Goal: Communication & Community: Connect with others

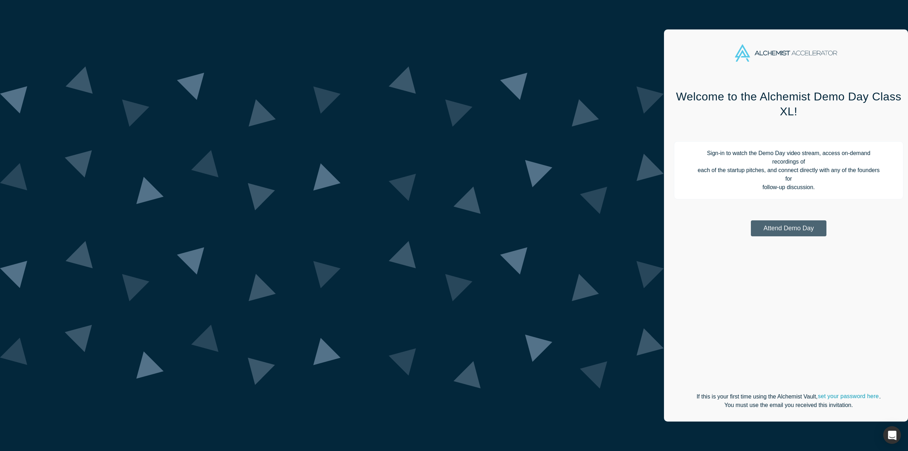
click at [751, 220] on button "Attend Demo Day" at bounding box center [789, 228] width 76 height 16
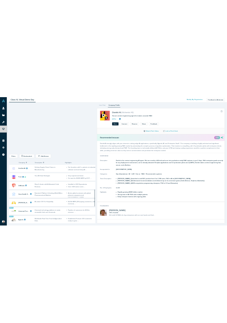
scroll to position [281, 0]
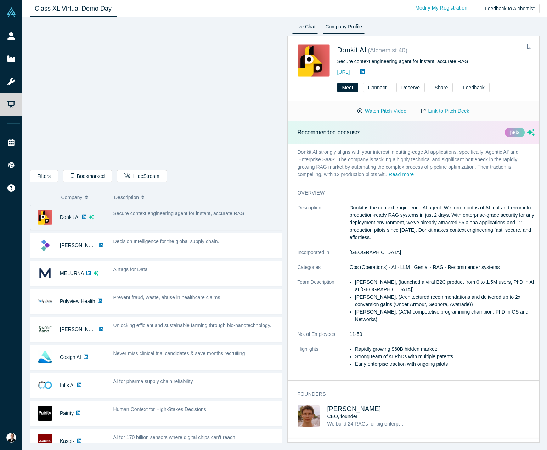
click at [306, 28] on link "Live Chat" at bounding box center [305, 27] width 26 height 11
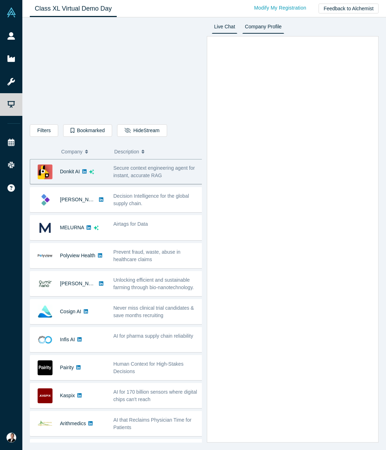
click at [269, 26] on link "Company Profile" at bounding box center [262, 27] width 41 height 11
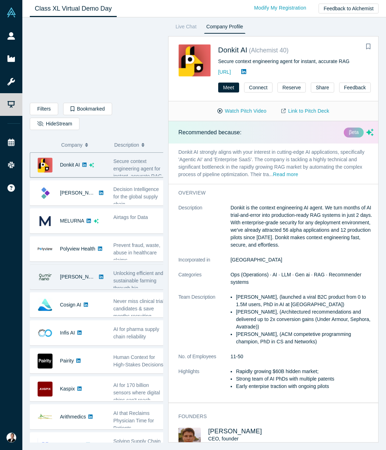
click at [51, 270] on img at bounding box center [45, 277] width 15 height 15
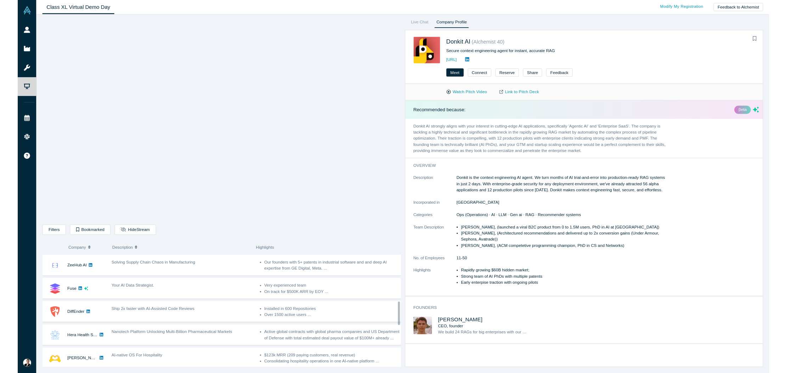
scroll to position [284, 0]
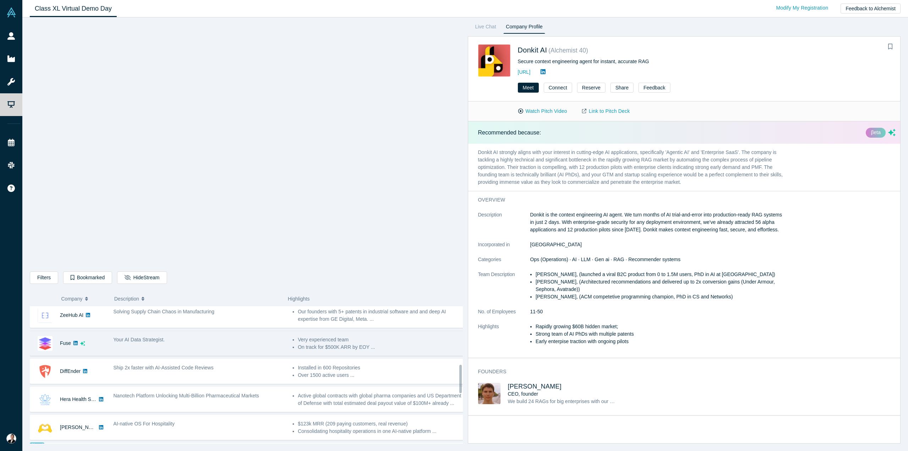
click at [138, 344] on div "Your AI Data Strategist." at bounding box center [199, 343] width 179 height 22
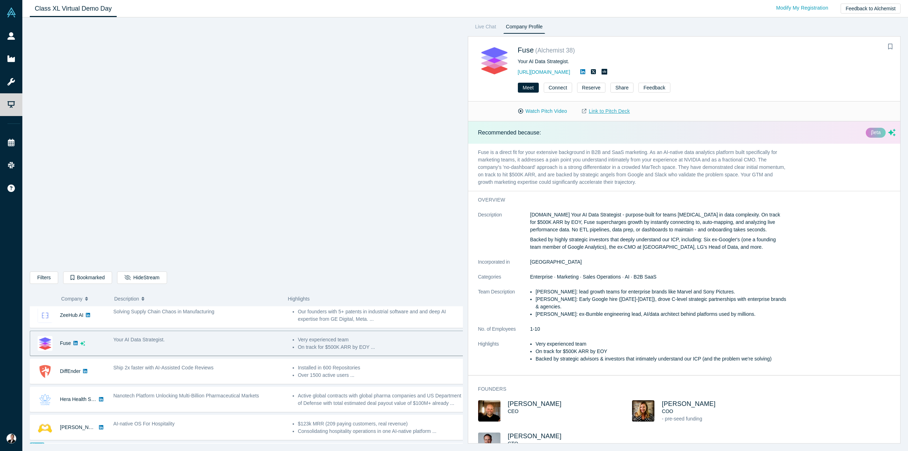
click at [597, 113] on link "Link to Pitch Deck" at bounding box center [605, 111] width 63 height 12
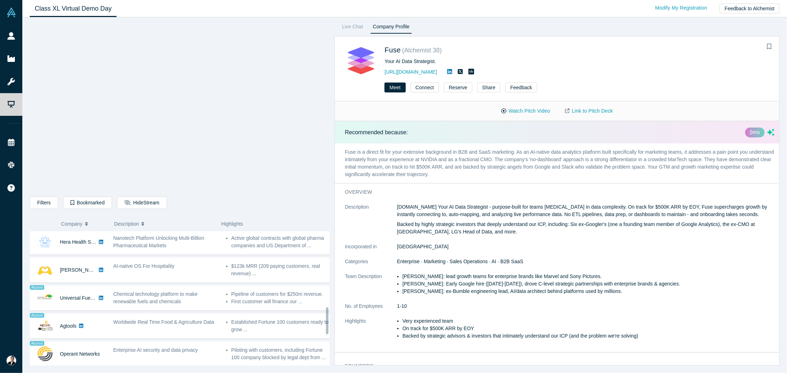
scroll to position [355, 0]
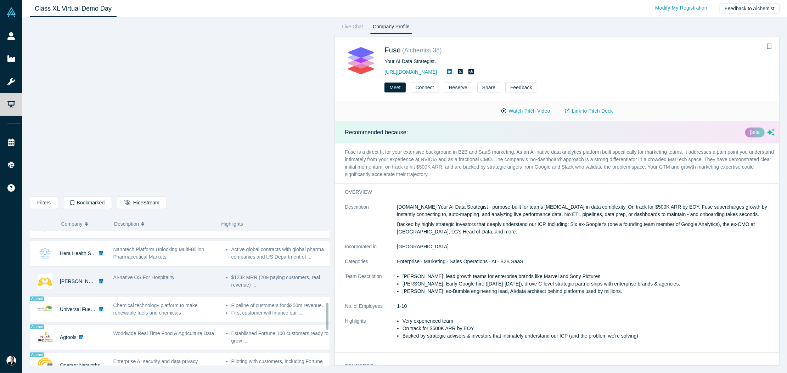
click at [123, 278] on div "AI-native OS For Hospitality" at bounding box center [165, 277] width 105 height 7
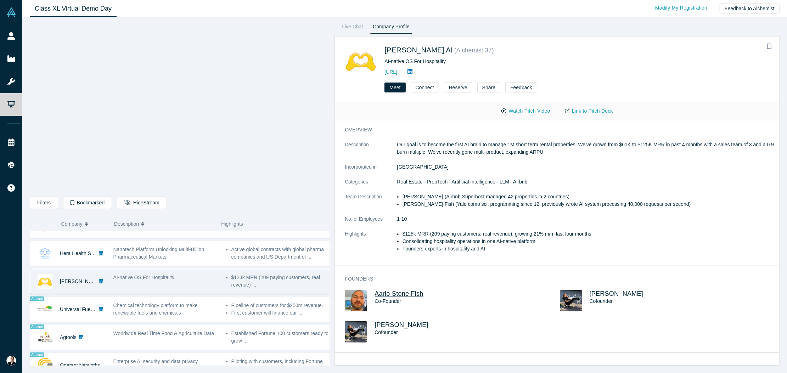
click at [378, 294] on span "Aarlo Stone Fish" at bounding box center [399, 293] width 49 height 7
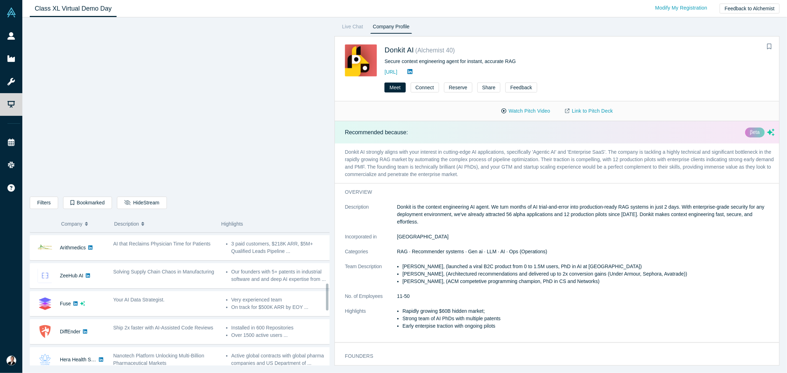
scroll to position [284, 0]
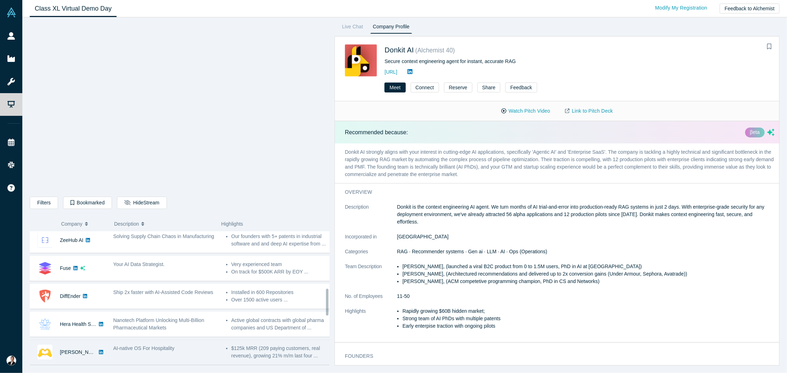
click at [147, 349] on div "AI-native OS For Hospitality" at bounding box center [166, 352] width 113 height 22
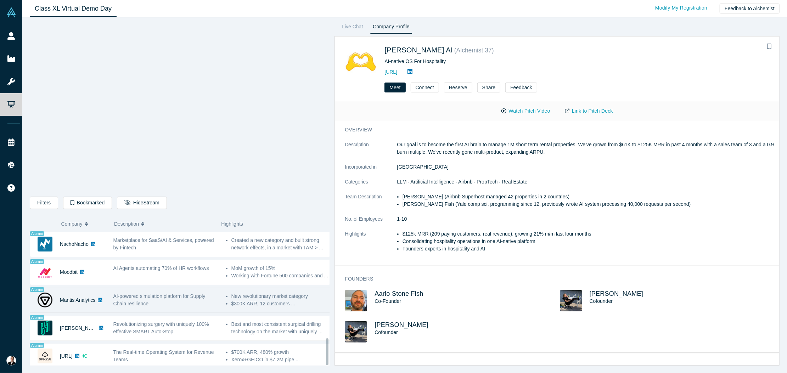
scroll to position [532, 0]
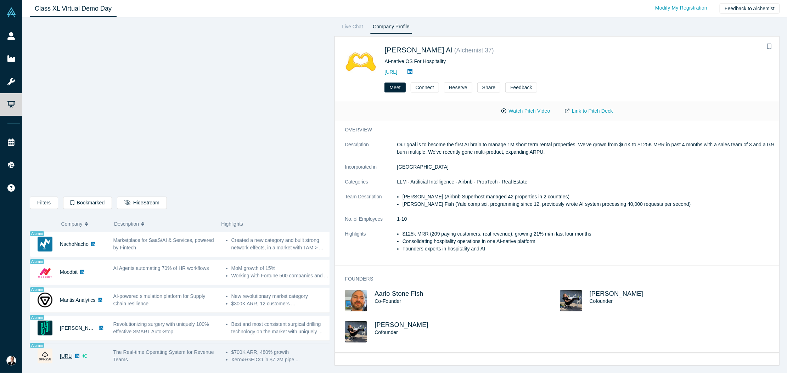
click at [67, 353] on link "Spiky.ai" at bounding box center [66, 356] width 13 height 6
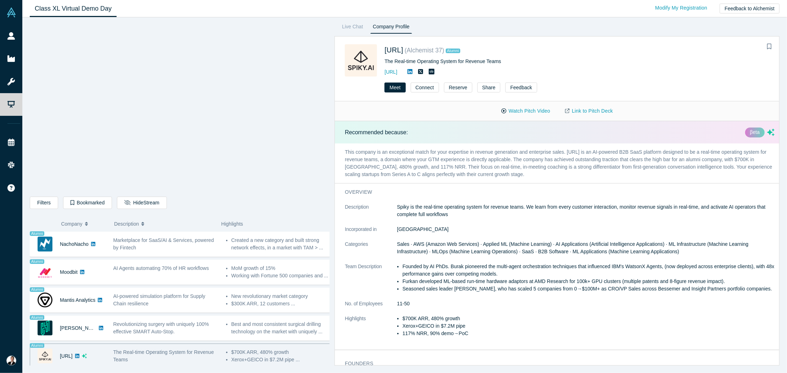
click at [113, 349] on div "The Real-time Operating System for Revenue Teams" at bounding box center [166, 356] width 113 height 22
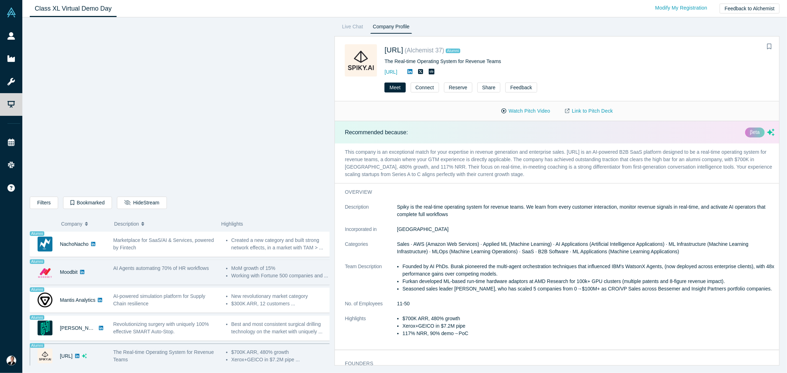
click at [104, 263] on div "Moodbit" at bounding box center [68, 272] width 76 height 24
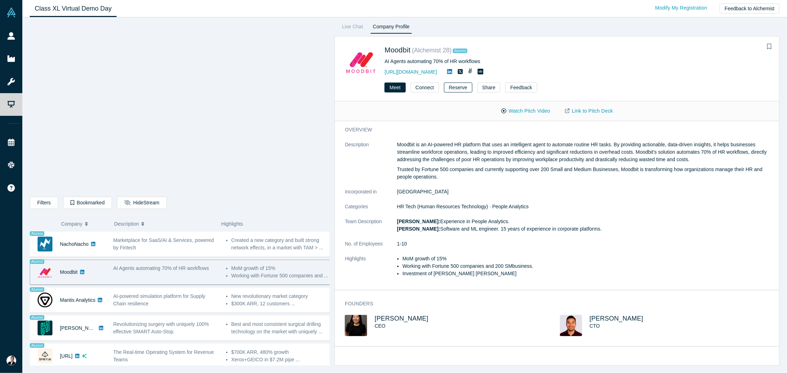
click at [452, 89] on button "Reserve" at bounding box center [458, 88] width 28 height 10
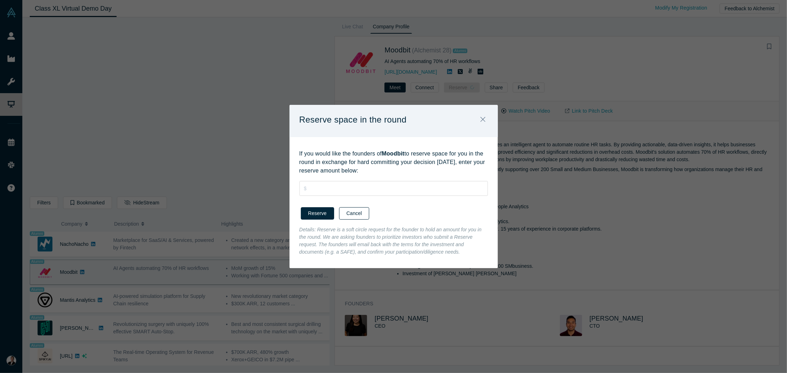
click at [359, 216] on button "Cancel" at bounding box center [354, 213] width 30 height 12
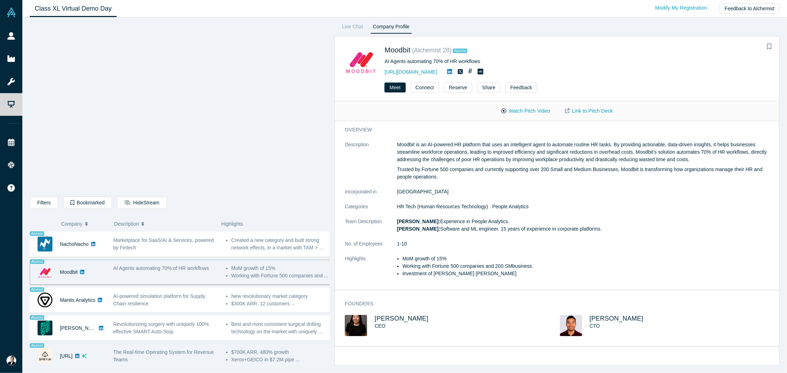
click at [104, 355] on div "Spiky.ai" at bounding box center [68, 356] width 76 height 24
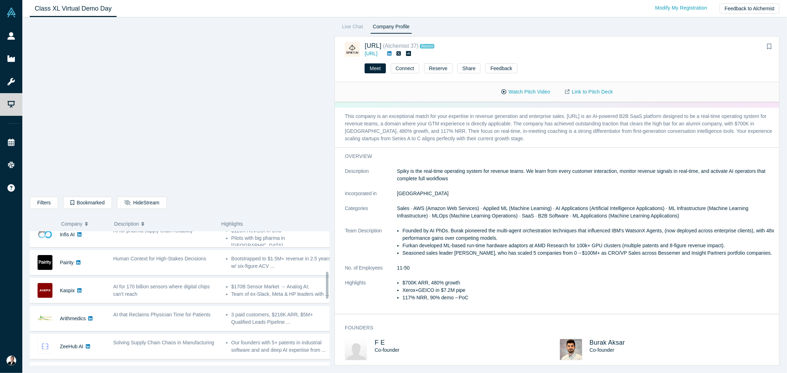
scroll to position [284, 0]
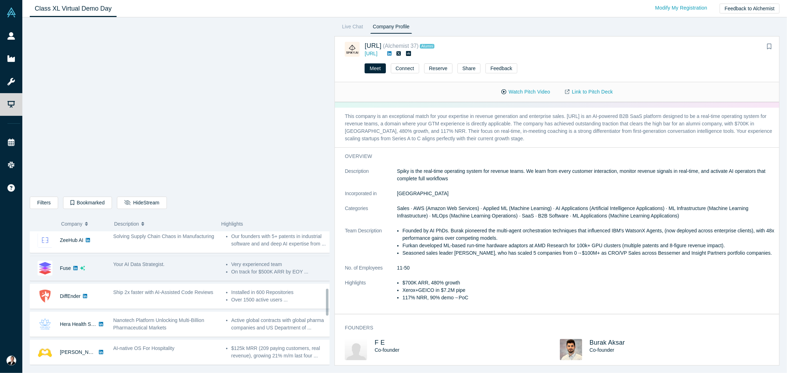
click at [61, 256] on div "Fuse" at bounding box center [65, 268] width 11 height 24
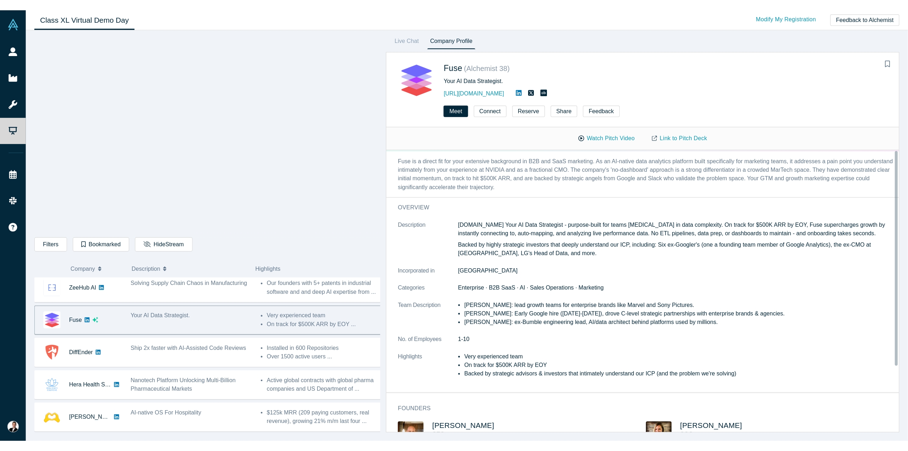
scroll to position [0, 0]
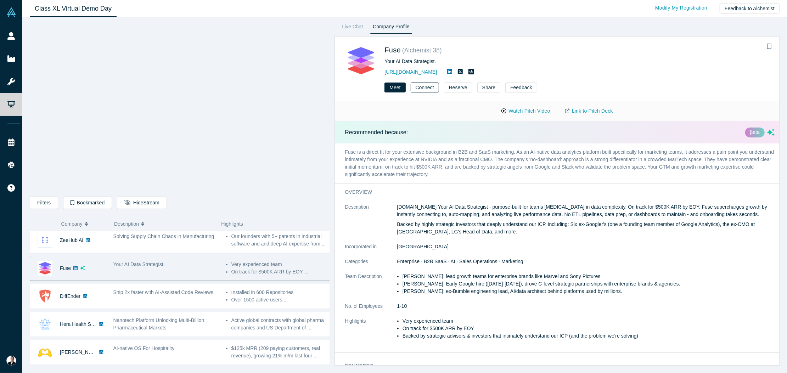
click at [425, 86] on button "Connect" at bounding box center [425, 88] width 28 height 10
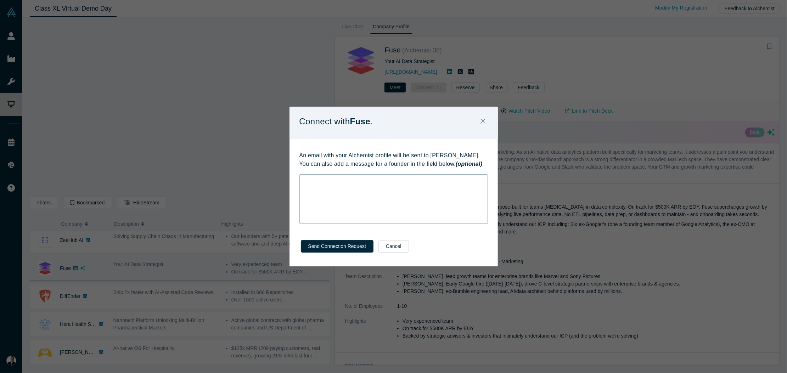
click at [387, 192] on div "rdw-wrapper" at bounding box center [394, 199] width 189 height 50
click at [132, 87] on div "Connect with Fuse . An email with your Alchemist profile will be sent to Jeff C…" at bounding box center [393, 186] width 787 height 373
click at [322, 188] on div "rdw-wrapper" at bounding box center [394, 199] width 189 height 50
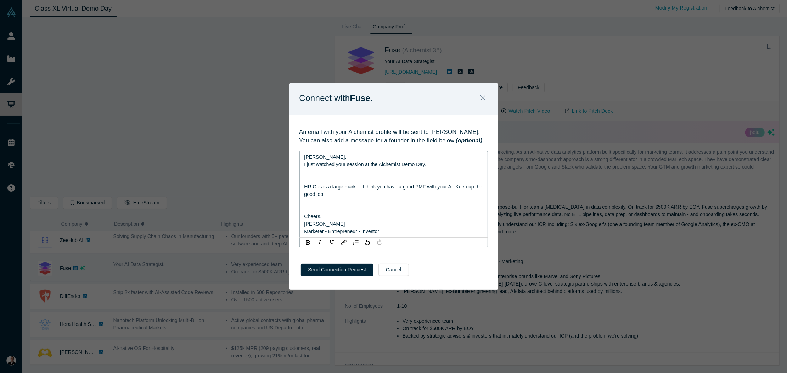
click at [328, 182] on div "rdw-editor" at bounding box center [394, 179] width 179 height 7
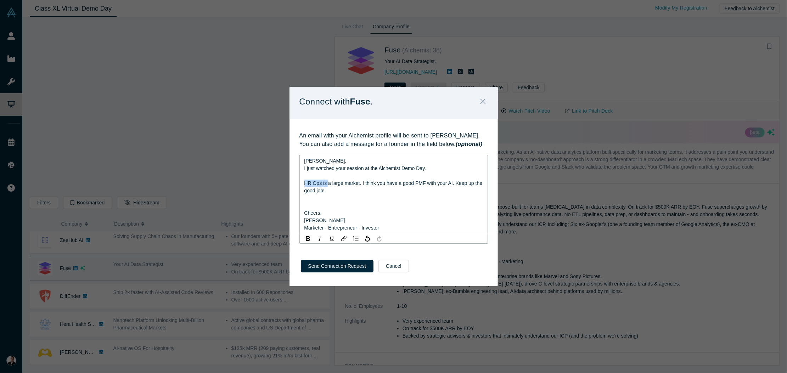
drag, startPoint x: 328, startPoint y: 183, endPoint x: 304, endPoint y: 185, distance: 23.5
click at [305, 185] on span "HR Ops is a large market. I think you have a good PMF with your AI. Keep up the…" at bounding box center [395, 186] width 180 height 13
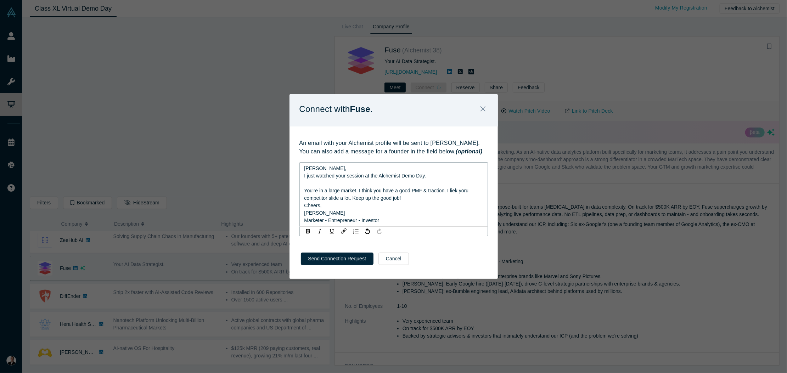
click at [384, 174] on span "I just watched your session at the Alchemist Demo Day." at bounding box center [366, 176] width 122 height 6
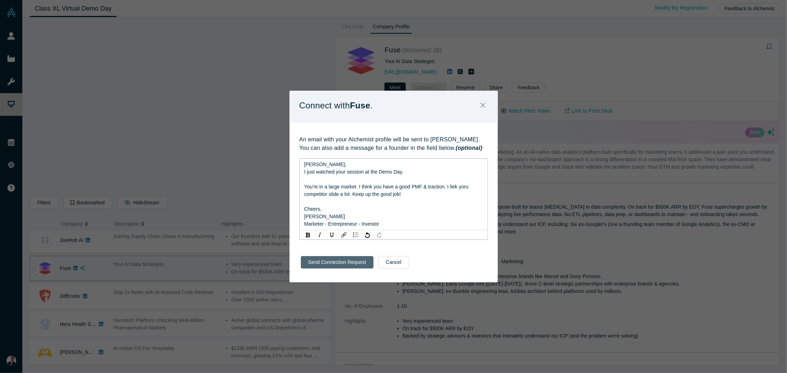
click at [351, 265] on div "Send Connection Request Cancel" at bounding box center [394, 264] width 208 height 35
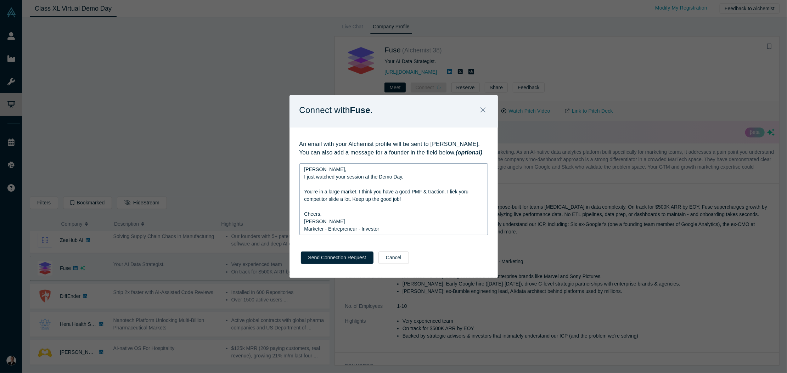
click at [360, 223] on div "Jeff, I just watched your session at the Demo Day. You're in a large market. I …" at bounding box center [394, 199] width 179 height 67
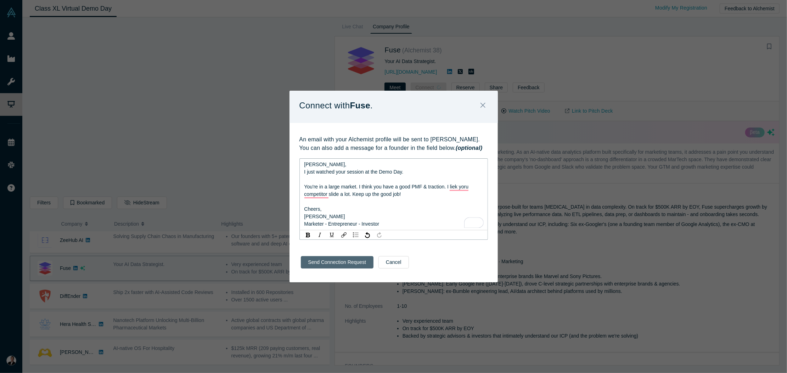
click at [348, 261] on button "Send Connection Request" at bounding box center [337, 262] width 73 height 12
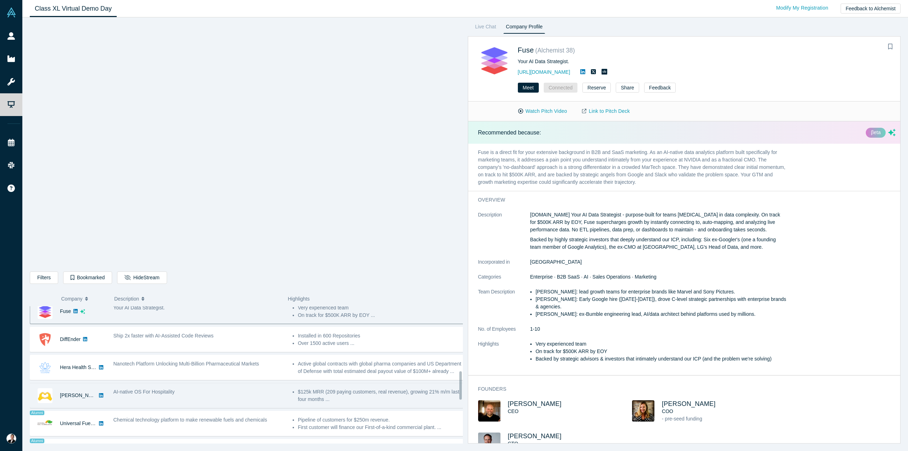
scroll to position [529, 0]
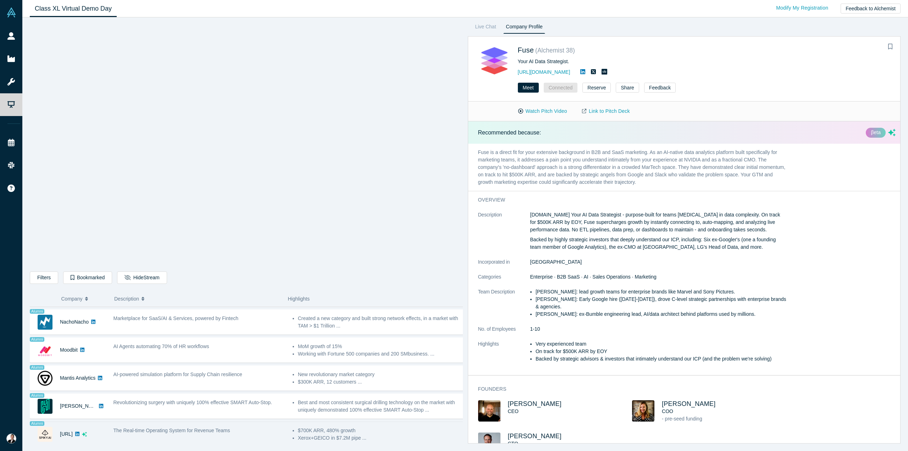
click at [60, 422] on div "Spiky.ai" at bounding box center [66, 434] width 13 height 24
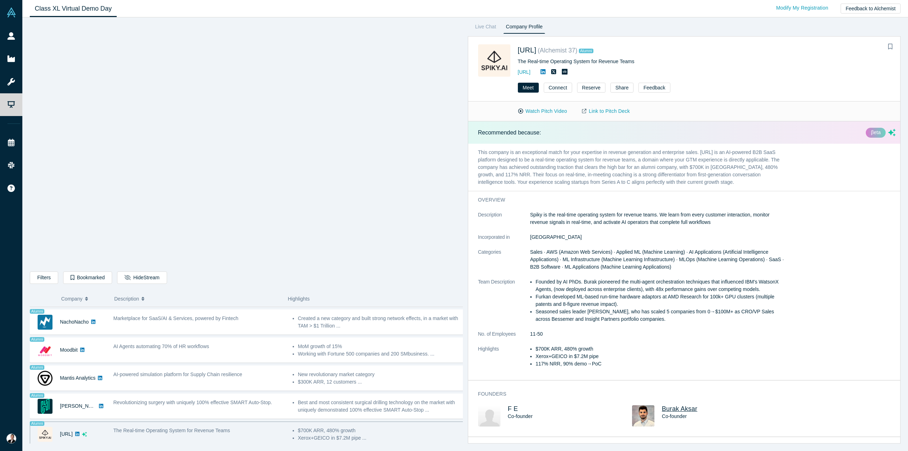
click at [675, 408] on span "Burak Aksar" at bounding box center [679, 408] width 35 height 7
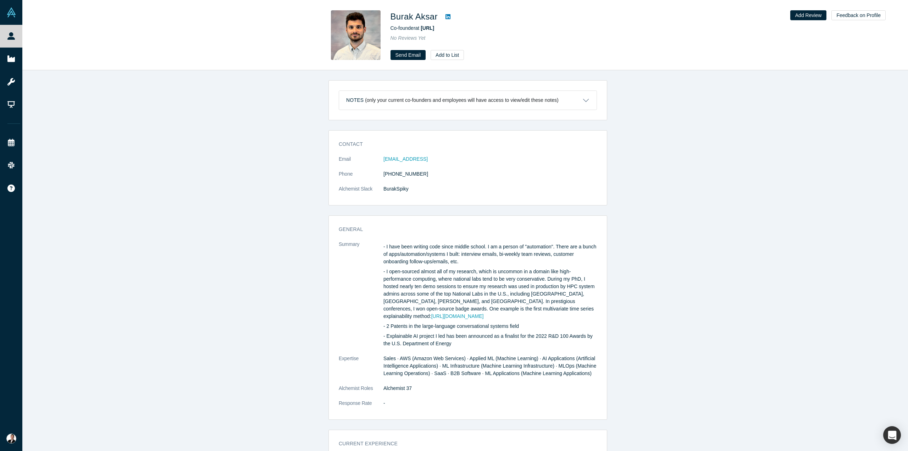
click at [446, 17] on icon at bounding box center [447, 17] width 5 height 6
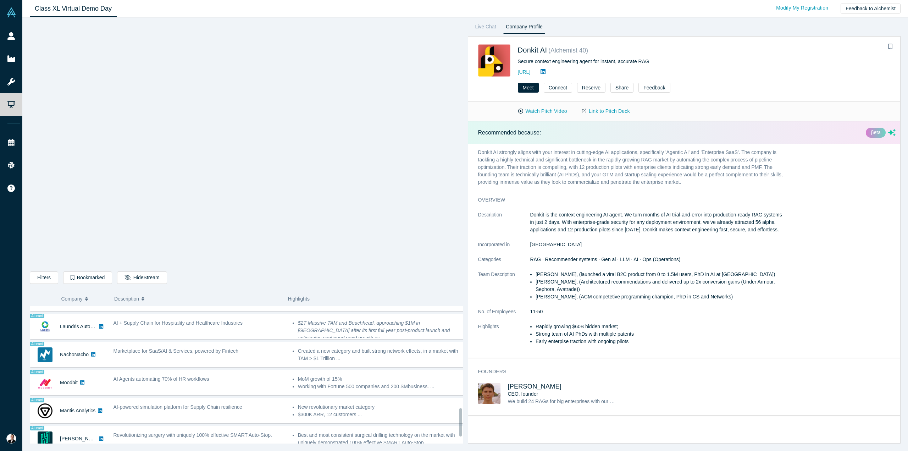
scroll to position [529, 0]
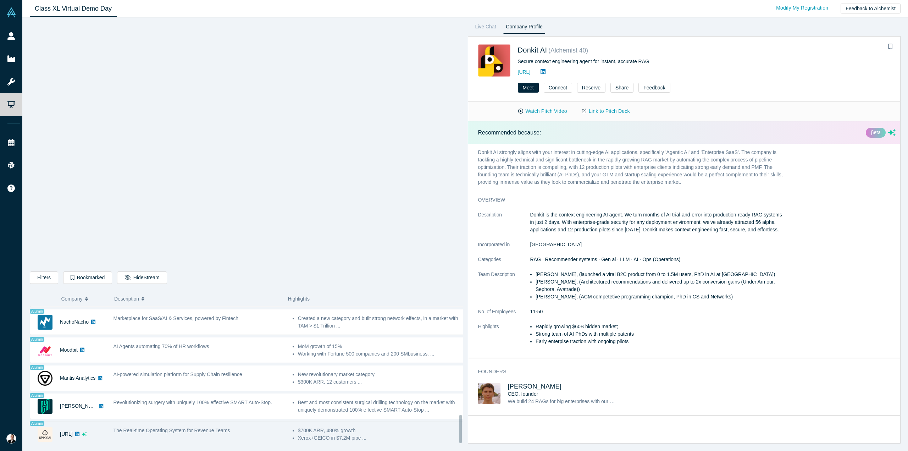
click at [242, 426] on div "The Real-time Operating System for Revenue Teams" at bounding box center [199, 429] width 172 height 7
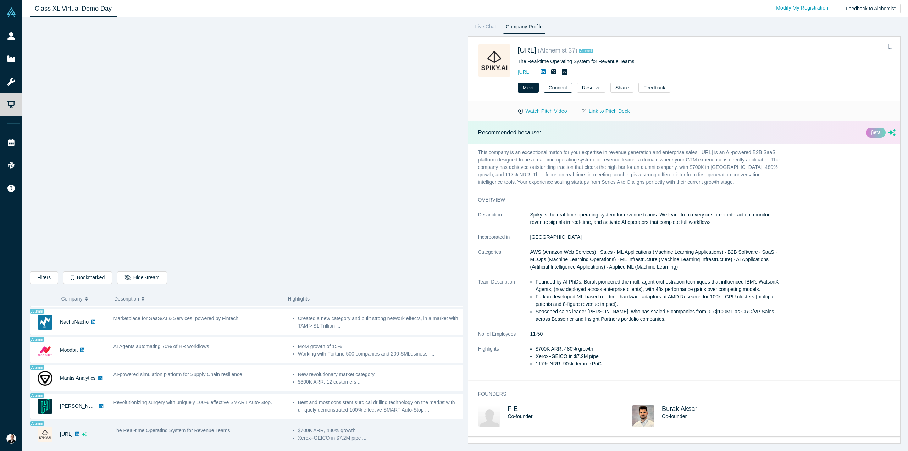
click at [561, 90] on button "Connect" at bounding box center [557, 88] width 28 height 10
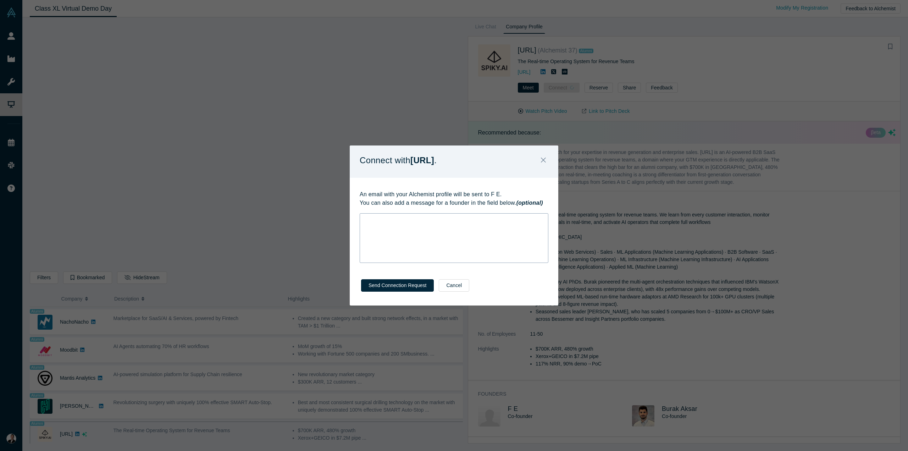
click at [473, 230] on div "rdw-wrapper" at bounding box center [453, 238] width 189 height 50
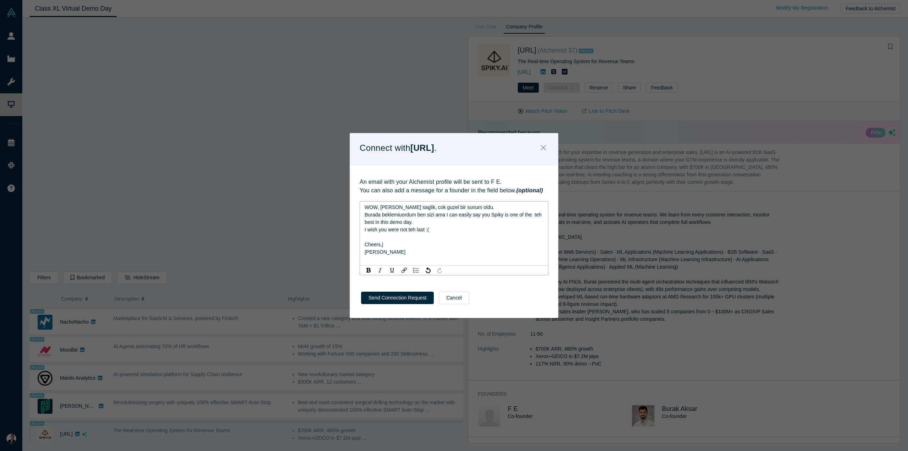
click at [399, 214] on span "Burada beklemiuordum ben sizi ama I can easily say you Spiky is one of the teh …" at bounding box center [453, 218] width 178 height 13
click at [447, 230] on span "Burada beklemiyordum ben sizi ama I can easily say Spiky was one of the best in…" at bounding box center [454, 225] width 180 height 13
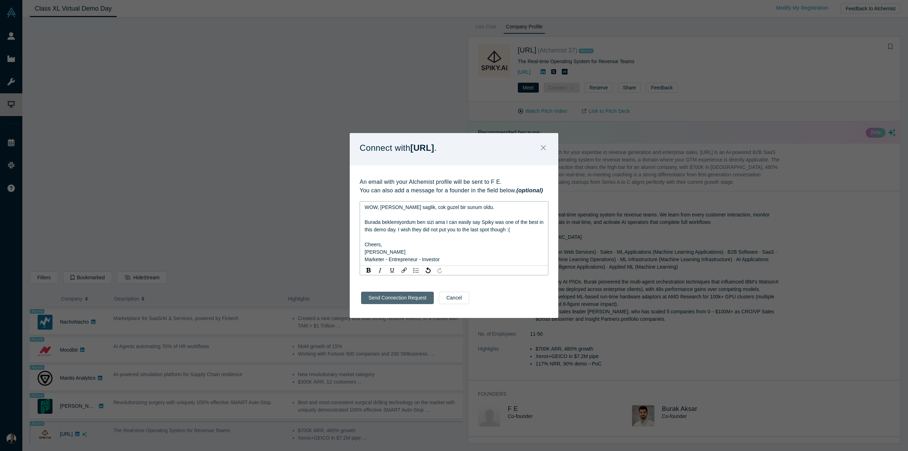
click at [418, 295] on button "Send Connection Request" at bounding box center [397, 297] width 73 height 12
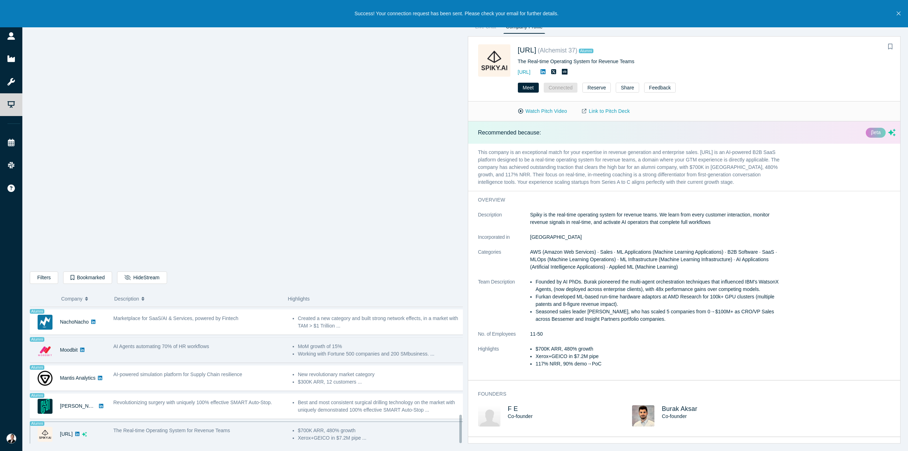
scroll to position [387, 0]
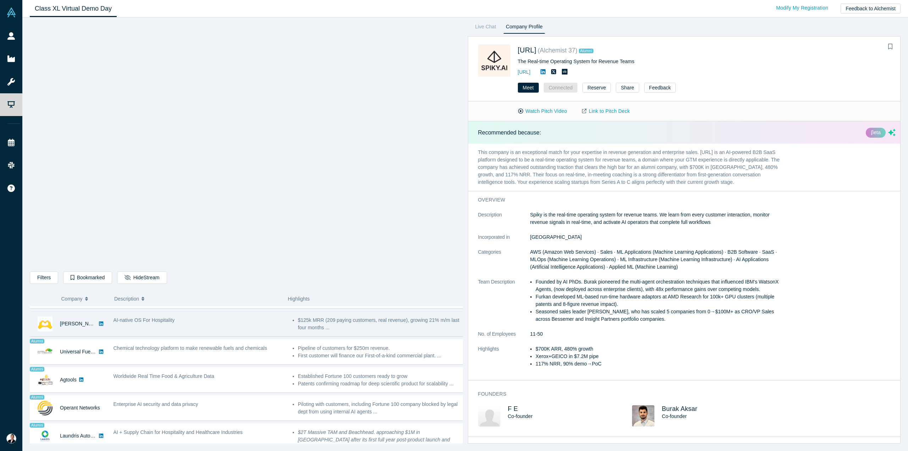
click at [69, 314] on div "Besty AI" at bounding box center [78, 323] width 37 height 24
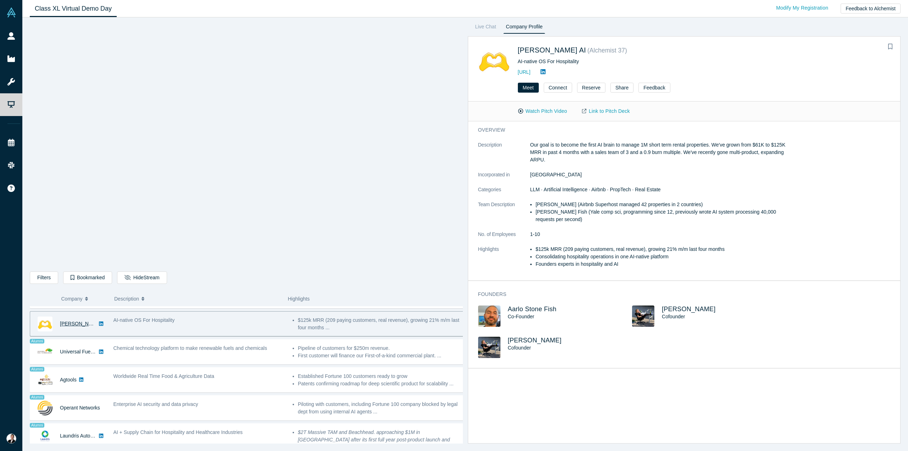
click at [69, 320] on link "Besty AI" at bounding box center [83, 323] width 46 height 6
click at [175, 327] on div "AI-native OS For Hospitality" at bounding box center [199, 323] width 179 height 22
click at [548, 89] on button "Connect" at bounding box center [557, 88] width 28 height 10
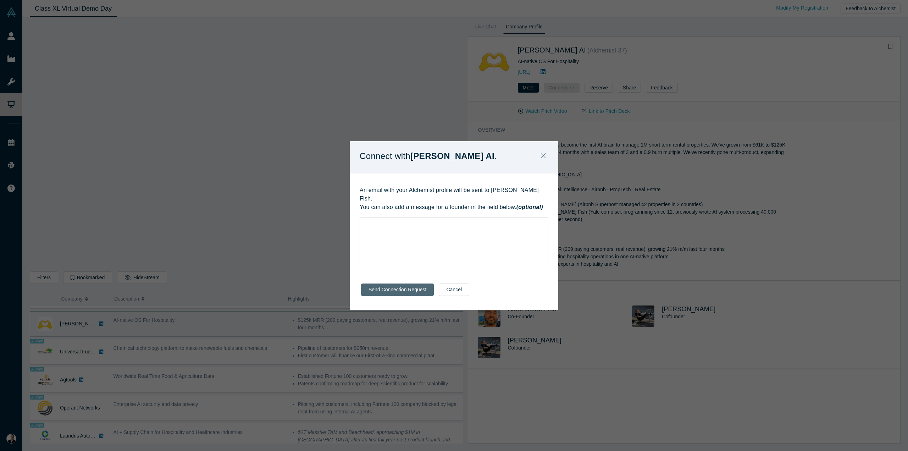
click at [412, 284] on button "Send Connection Request" at bounding box center [397, 289] width 73 height 12
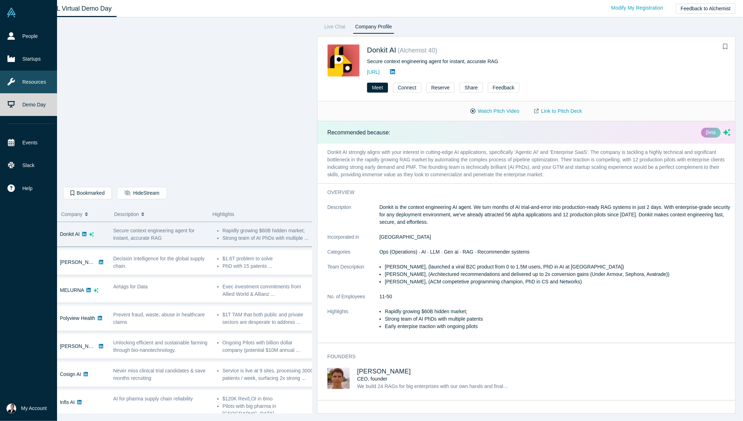
drag, startPoint x: 30, startPoint y: 59, endPoint x: 21, endPoint y: 84, distance: 26.6
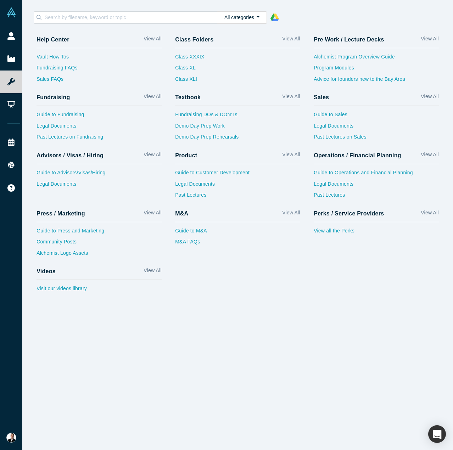
click at [280, 340] on div "Help Center View All Vault How Tos Fundraising FAQs Sales FAQs Class Folders Vi…" at bounding box center [237, 238] width 431 height 423
click at [348, 231] on link "View all the Perks" at bounding box center [376, 232] width 125 height 11
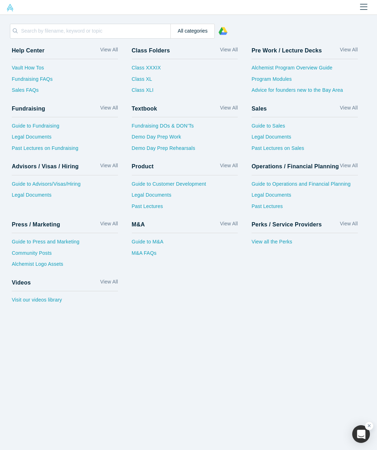
drag, startPoint x: 286, startPoint y: 317, endPoint x: 285, endPoint y: 305, distance: 11.8
click at [287, 317] on div "Help Center View All Vault How Tos Fundraising FAQs Sales FAQs Class Folders Vi…" at bounding box center [188, 246] width 377 height 408
click at [265, 125] on link "Guide to Sales" at bounding box center [305, 127] width 106 height 11
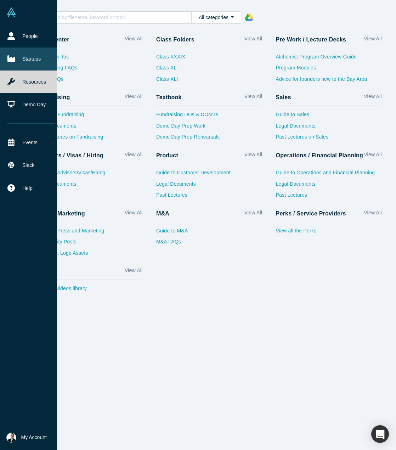
click at [30, 60] on link "Startups" at bounding box center [31, 59] width 62 height 23
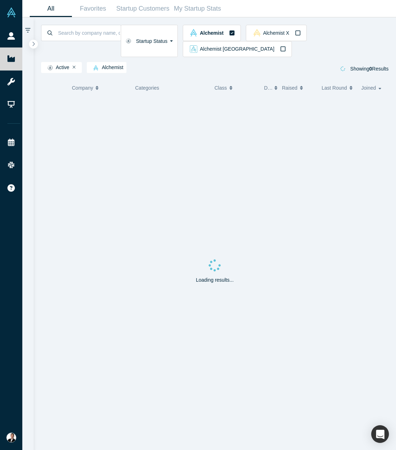
drag, startPoint x: 27, startPoint y: 35, endPoint x: 144, endPoint y: 58, distance: 119.3
click at [27, 35] on link "People" at bounding box center [14, 36] width 28 height 23
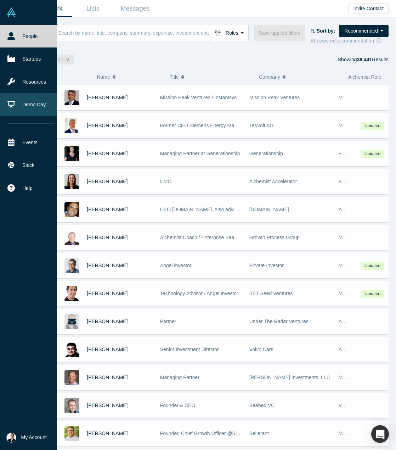
click at [30, 101] on link "Demo Day" at bounding box center [31, 104] width 62 height 23
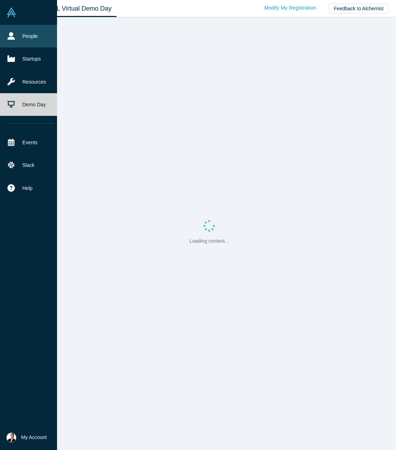
click at [30, 39] on link "People" at bounding box center [31, 36] width 62 height 23
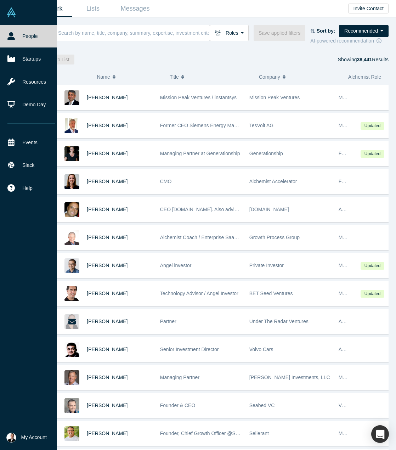
click at [21, 420] on span "My Account" at bounding box center [34, 437] width 26 height 7
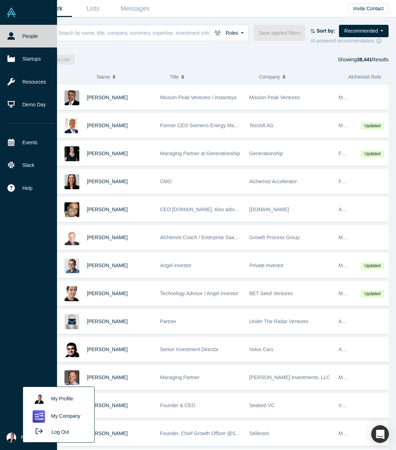
click at [66, 417] on link "My Company" at bounding box center [58, 416] width 59 height 17
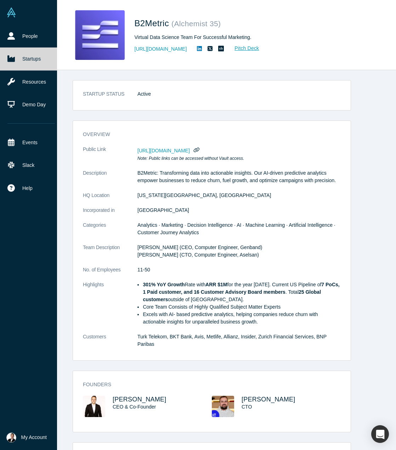
click at [11, 420] on img at bounding box center [11, 438] width 10 height 10
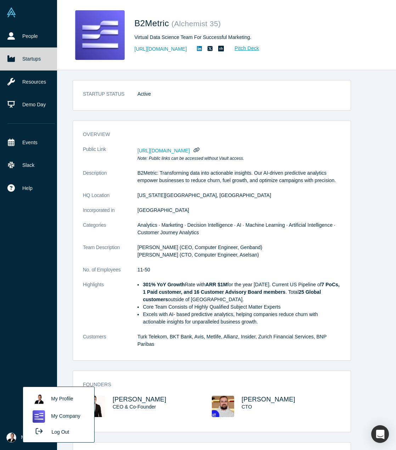
click at [72, 417] on link "My Company" at bounding box center [58, 416] width 59 height 17
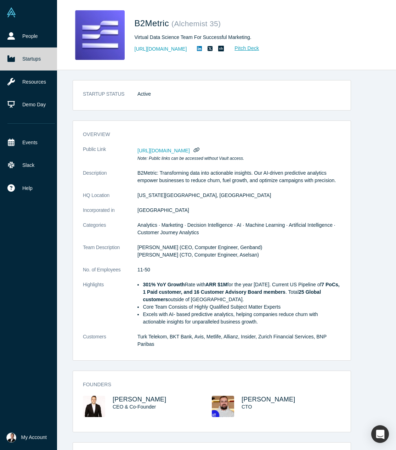
click at [9, 420] on img at bounding box center [11, 438] width 10 height 10
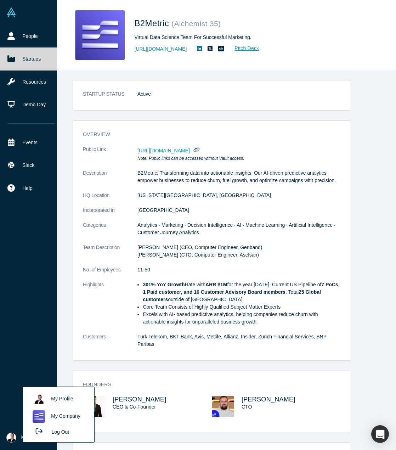
click at [60, 397] on link "My Profile" at bounding box center [58, 399] width 59 height 17
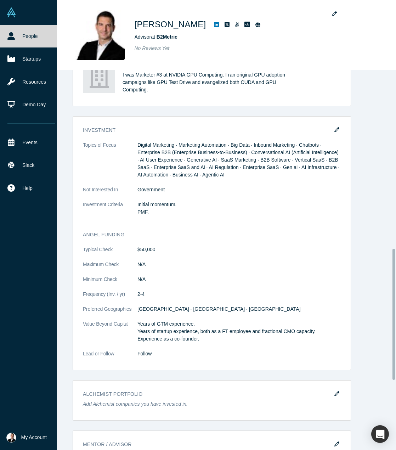
scroll to position [506, 0]
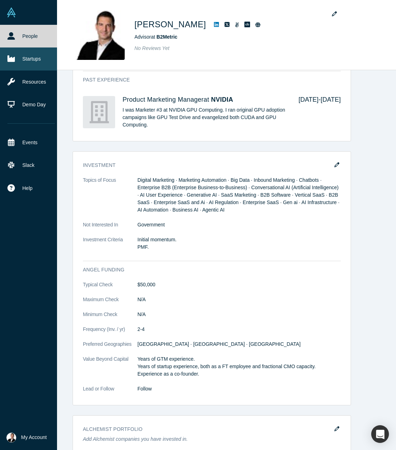
click at [23, 60] on link "Startups" at bounding box center [31, 59] width 62 height 23
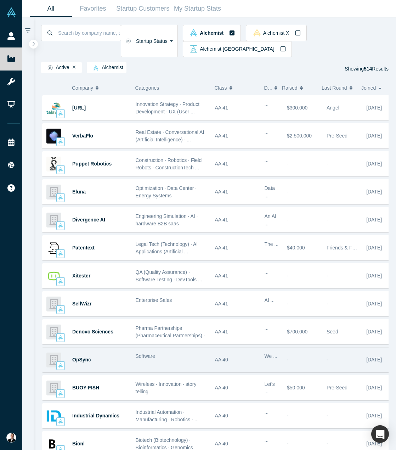
click at [77, 348] on div "OpSync" at bounding box center [100, 360] width 56 height 24
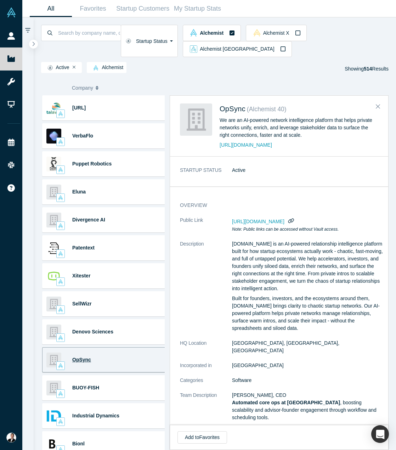
click at [78, 357] on span "OpSync" at bounding box center [81, 360] width 19 height 6
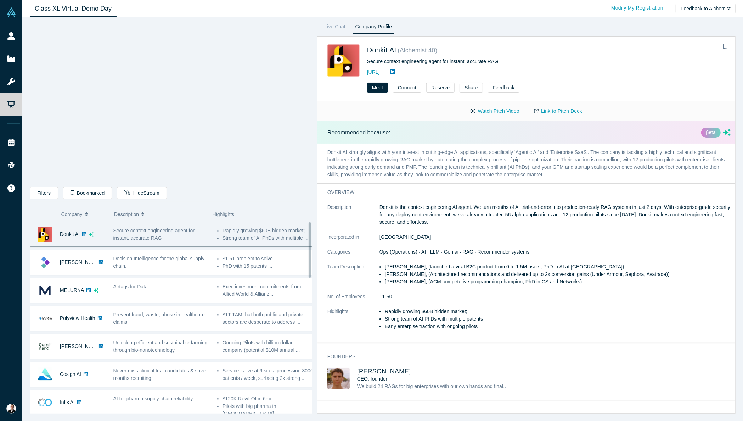
click at [317, 221] on div "Live Chat Company Profile Donkit AI ( Alchemist 40 ) Secure context engineering…" at bounding box center [524, 217] width 424 height 391
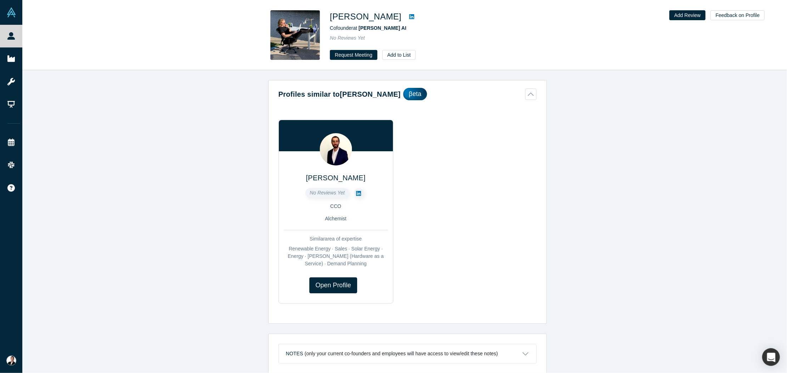
click at [409, 17] on icon at bounding box center [411, 16] width 5 height 5
click at [289, 26] on img at bounding box center [296, 35] width 50 height 50
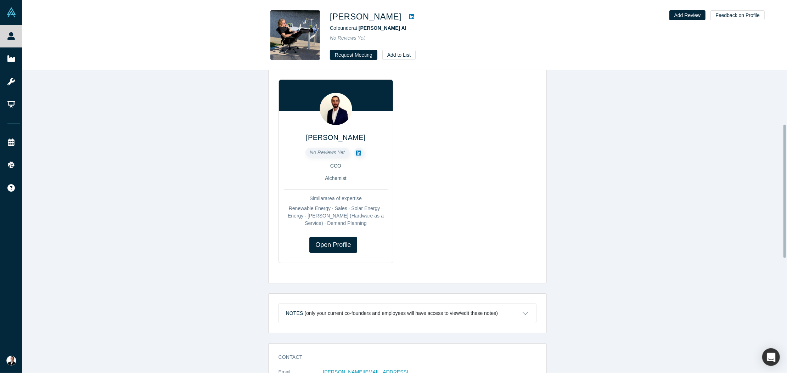
scroll to position [177, 0]
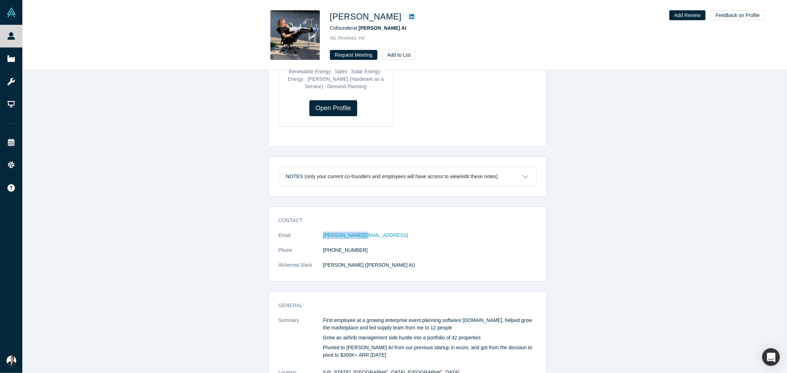
drag, startPoint x: 364, startPoint y: 235, endPoint x: 314, endPoint y: 237, distance: 49.3
click at [315, 237] on dl "Email sam@getbesty.ai Phone (718) 954-7151 Alchemist Slack Sam (Besty AI)" at bounding box center [408, 254] width 258 height 45
copy dl "sam@getbesty.ai"
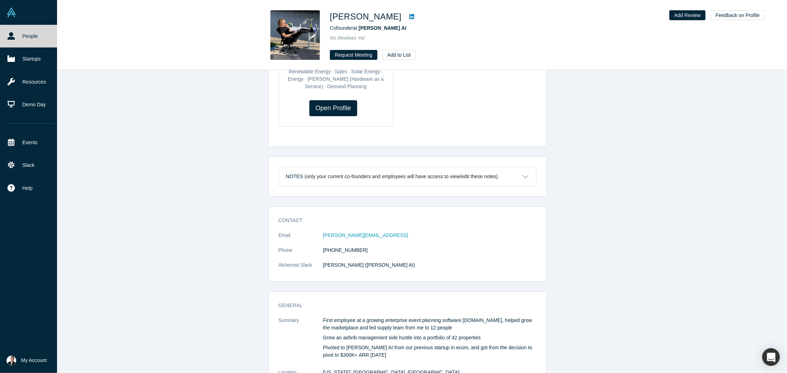
drag, startPoint x: 6, startPoint y: 261, endPoint x: 11, endPoint y: 250, distance: 12.2
click at [6, 261] on div "People Startups Resources Demo Day Events Slack Help Contact Us GDPR" at bounding box center [31, 189] width 62 height 329
click at [24, 105] on link "Demo Day" at bounding box center [31, 104] width 62 height 23
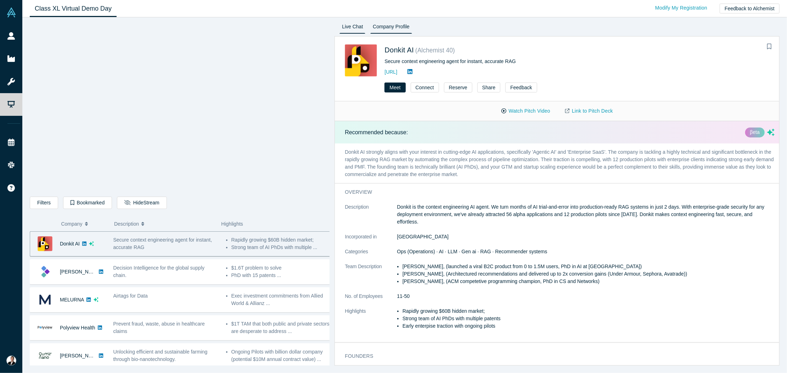
click at [348, 29] on link "Live Chat" at bounding box center [353, 27] width 26 height 11
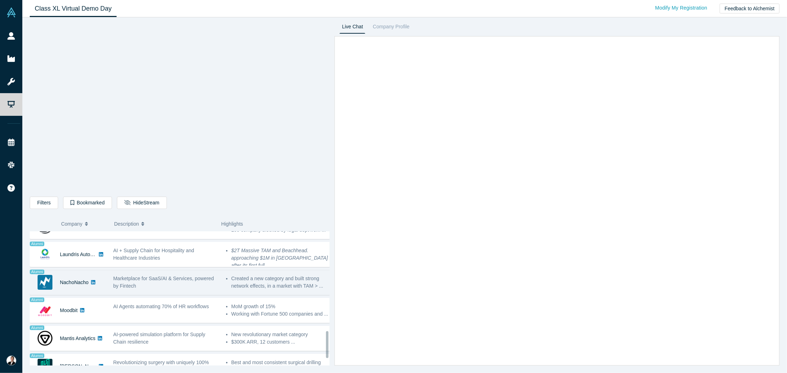
scroll to position [496, 0]
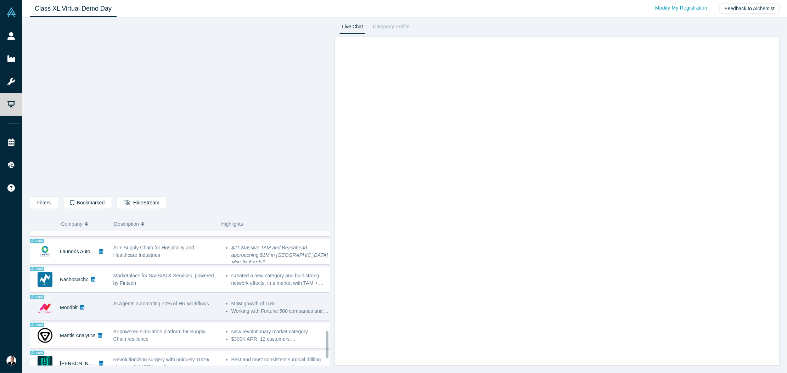
click at [83, 308] on link at bounding box center [82, 308] width 9 height 24
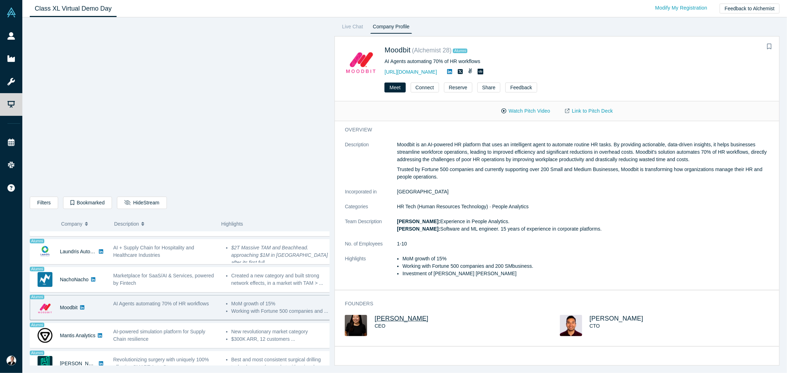
click at [400, 318] on span "Miho Shoji" at bounding box center [402, 318] width 54 height 7
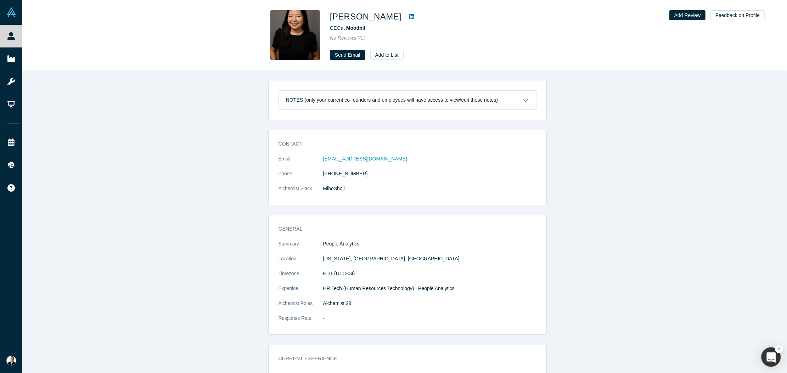
click at [771, 359] on div "button" at bounding box center [771, 357] width 19 height 19
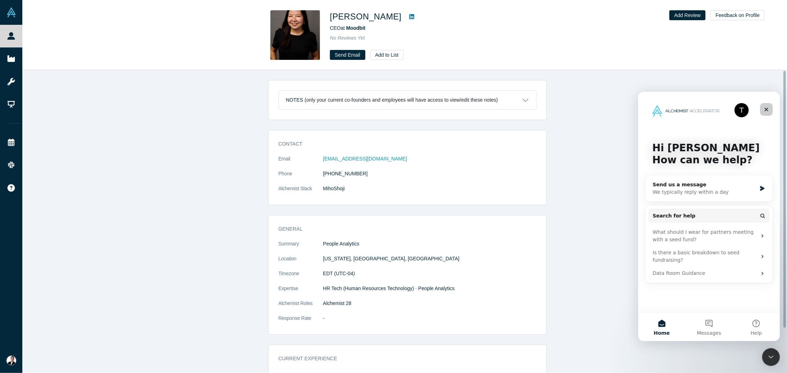
click at [769, 111] on div "Close" at bounding box center [766, 109] width 13 height 13
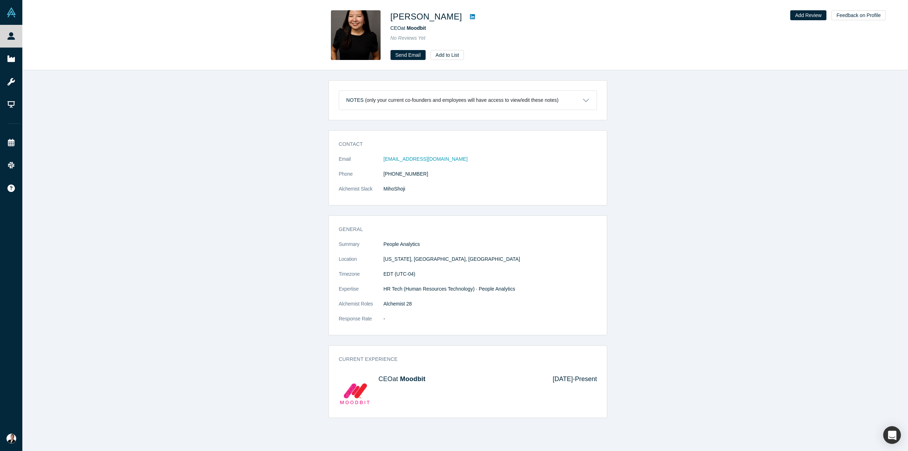
click at [579, 100] on button "Notes (only your current co-founders and employees will have access to view/edi…" at bounding box center [467, 100] width 257 height 19
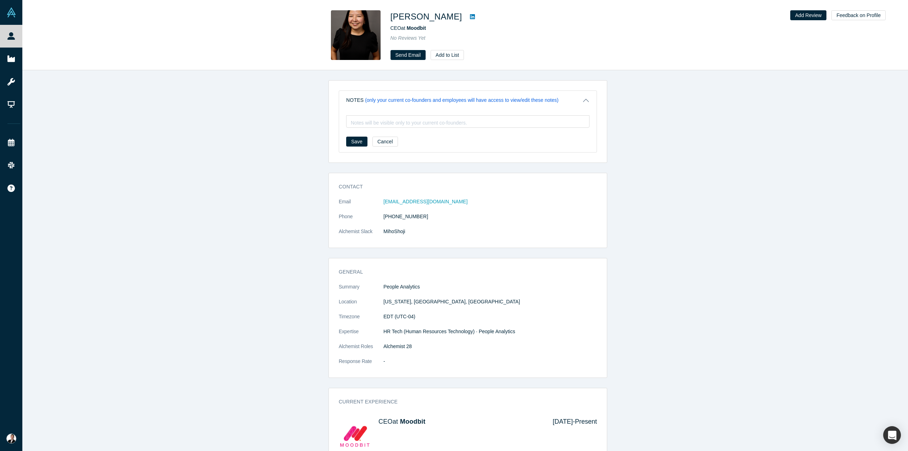
click at [579, 100] on button "Notes (only your current co-founders and employees will have access to view/edi…" at bounding box center [467, 100] width 257 height 19
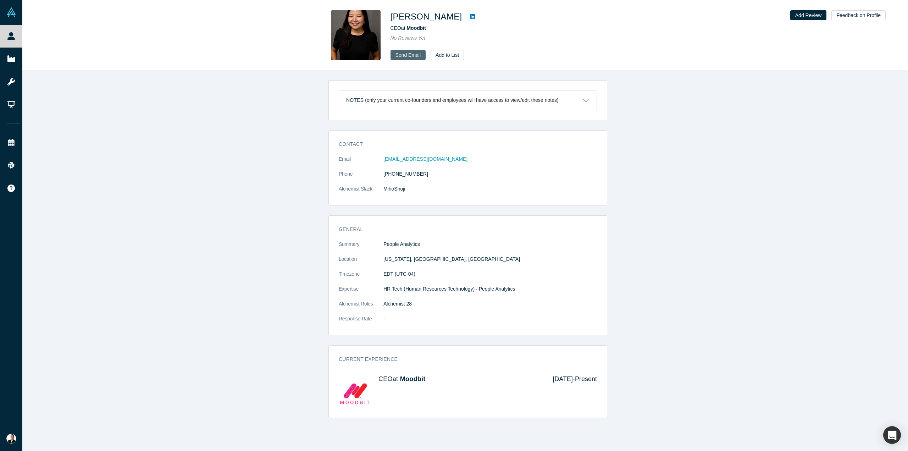
click at [410, 57] on link "Send Email" at bounding box center [407, 55] width 35 height 10
click at [358, 39] on img at bounding box center [356, 35] width 50 height 50
click at [787, 15] on button "Add Review" at bounding box center [808, 15] width 37 height 10
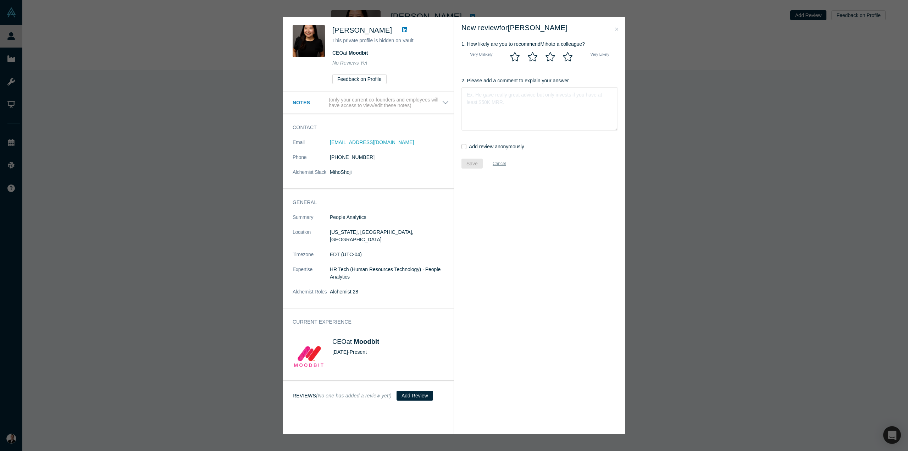
click at [615, 27] on icon "Close" at bounding box center [616, 29] width 3 height 5
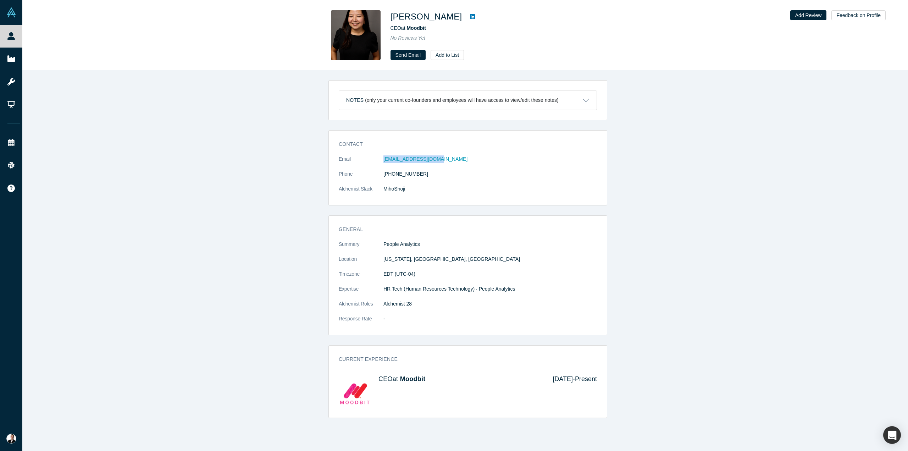
drag, startPoint x: 454, startPoint y: 161, endPoint x: 377, endPoint y: 164, distance: 76.6
click at [377, 164] on dl "Email mshoji@mymoodbit.com Phone (917) 674-8054 Alchemist Slack MihoShoji" at bounding box center [468, 177] width 258 height 45
copy dl "mshoji@mymoodbit.com"
